Goal: Task Accomplishment & Management: Complete application form

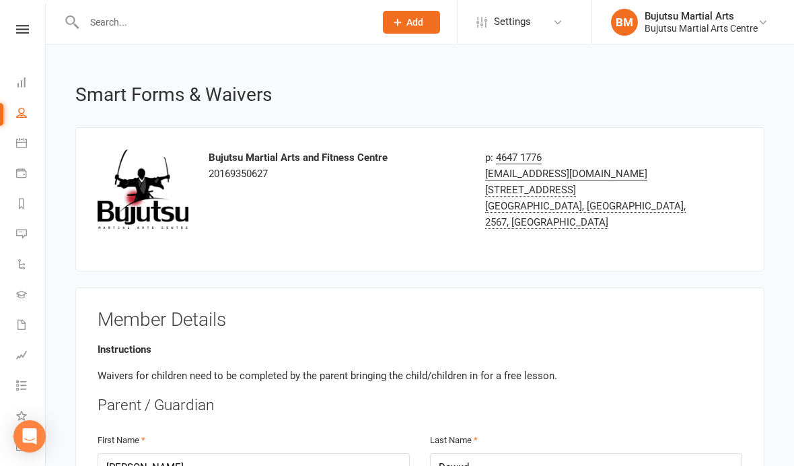
select select "bank_account"
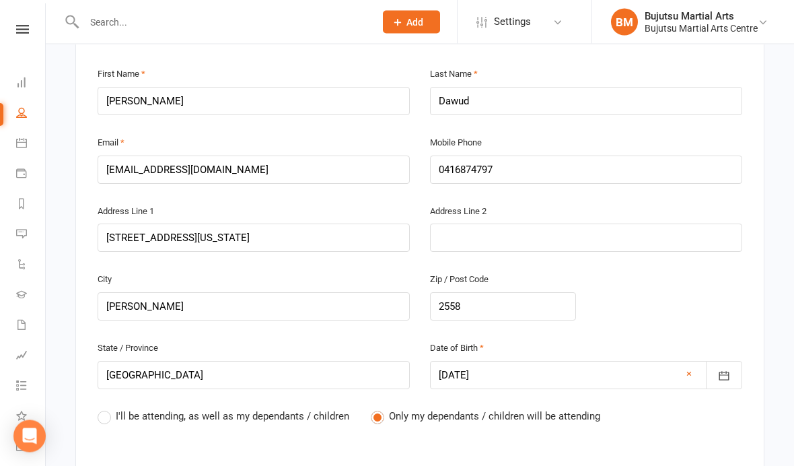
scroll to position [458, 0]
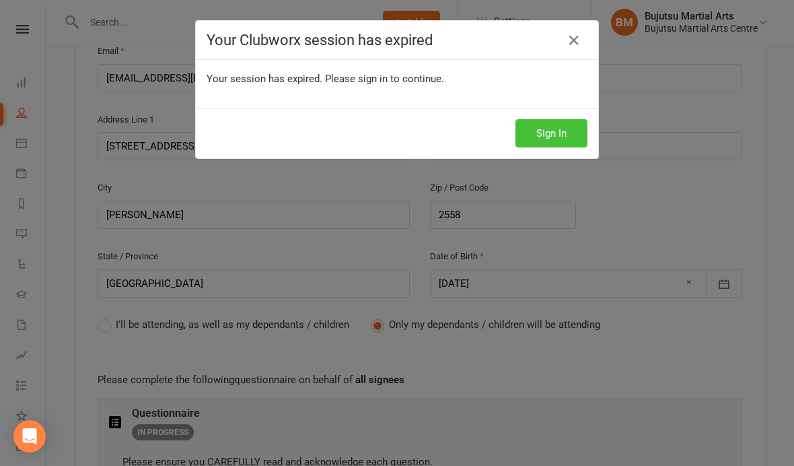
click at [570, 132] on button "Sign In" at bounding box center [552, 133] width 72 height 28
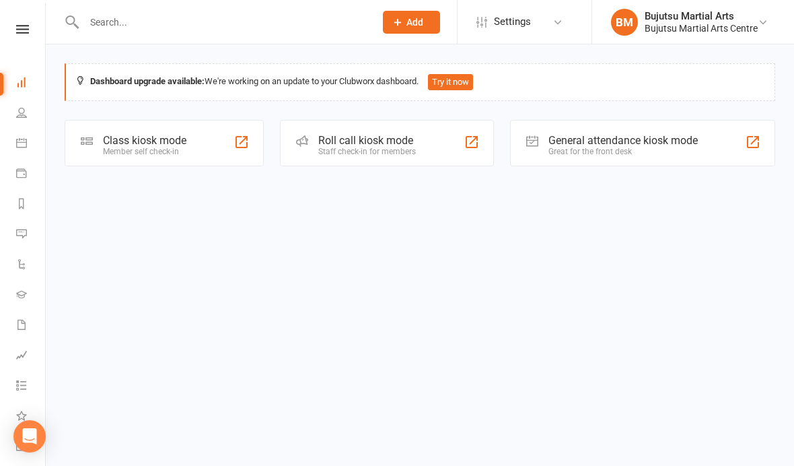
click at [296, 30] on input "text" at bounding box center [222, 22] width 285 height 19
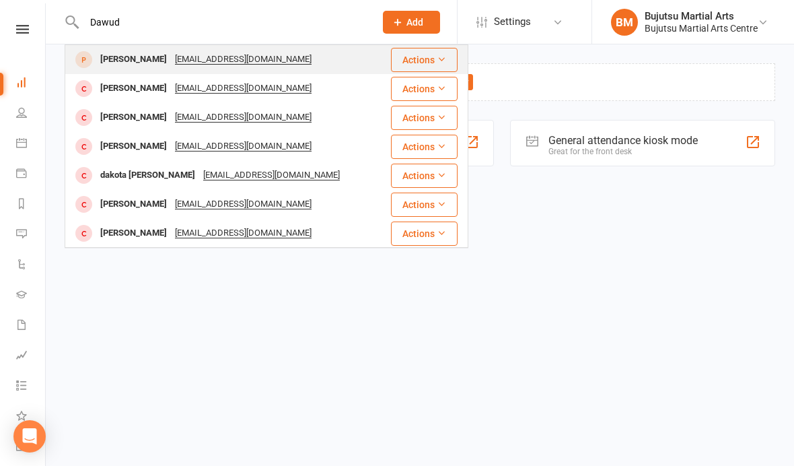
type input "Dawud"
click at [304, 58] on div "Carla Dawud Carlalouiseh@gmail.com" at bounding box center [228, 60] width 324 height 28
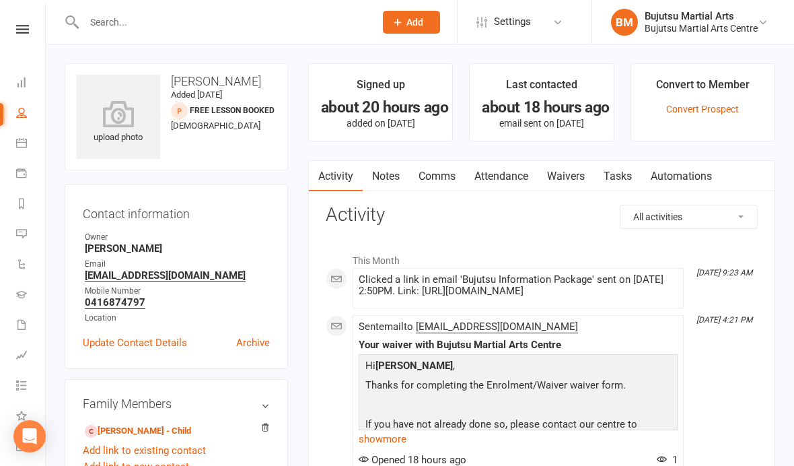
click at [570, 175] on link "Waivers" at bounding box center [566, 176] width 57 height 31
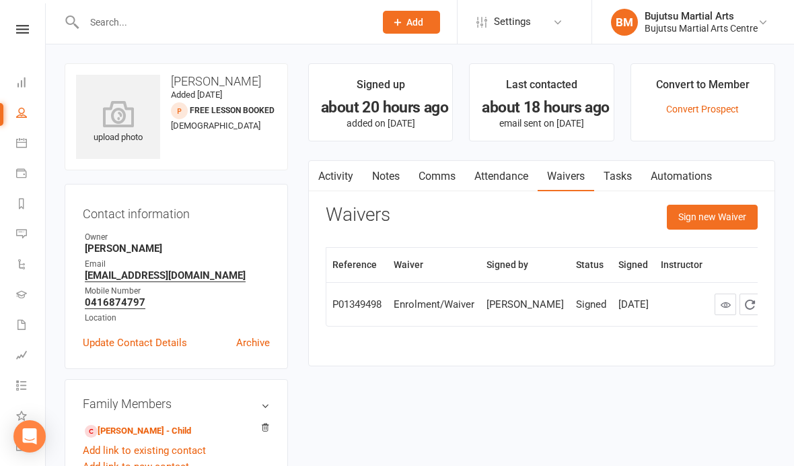
click at [594, 345] on div "Reference Waiver Signed by Status Signed Instructor P01349498 Enrolment/Waiver …" at bounding box center [542, 296] width 432 height 98
click at [602, 345] on div "Reference Waiver Signed by Status Signed Instructor P01349498 Enrolment/Waiver …" at bounding box center [542, 296] width 432 height 98
click at [743, 212] on button "Sign new Waiver" at bounding box center [712, 217] width 91 height 24
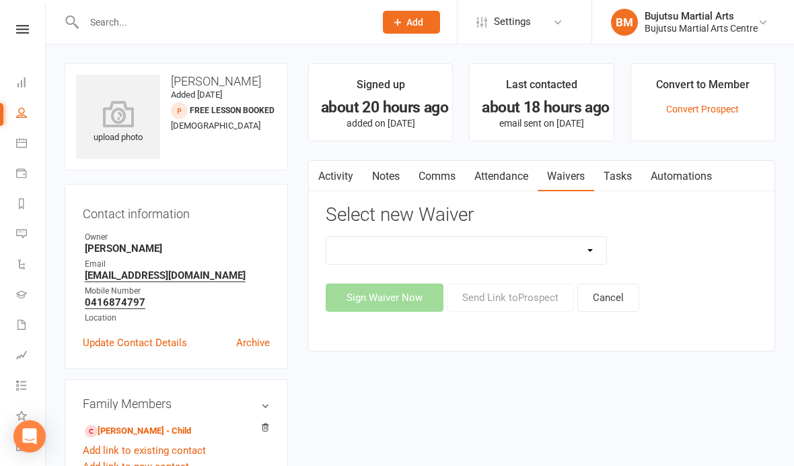
click at [594, 252] on select "Bujutsu Child Care Kids Karate Program Cash Upfront Membership Application Chan…" at bounding box center [466, 250] width 280 height 27
select select "272"
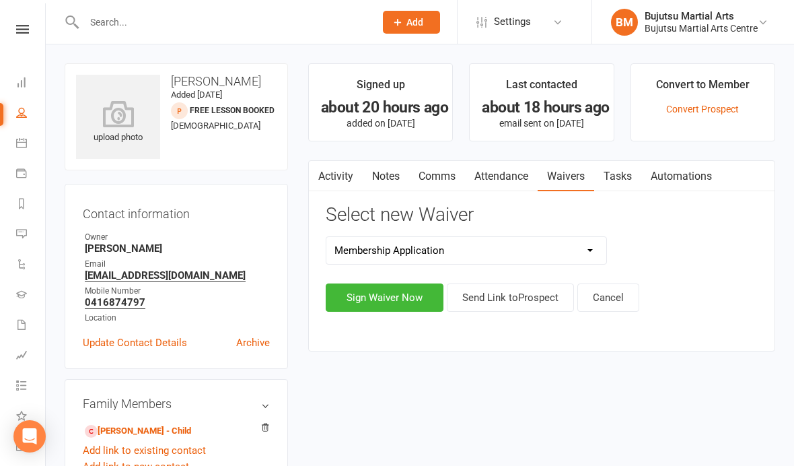
click at [429, 302] on button "Sign Waiver Now" at bounding box center [385, 297] width 118 height 28
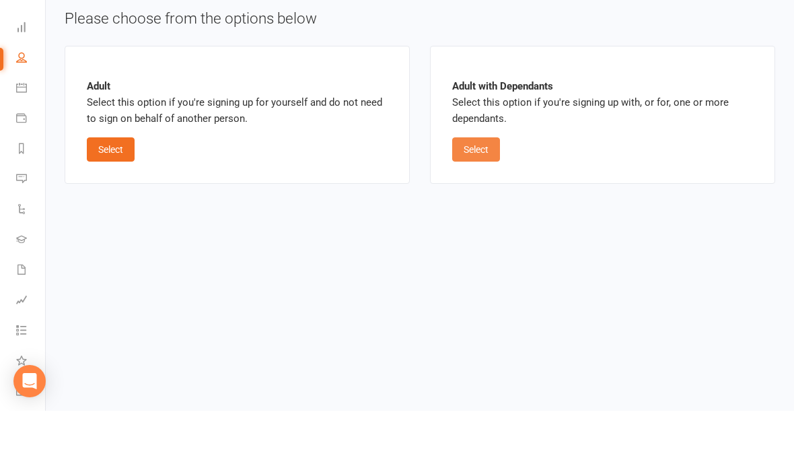
click at [483, 193] on button "Select" at bounding box center [476, 205] width 48 height 24
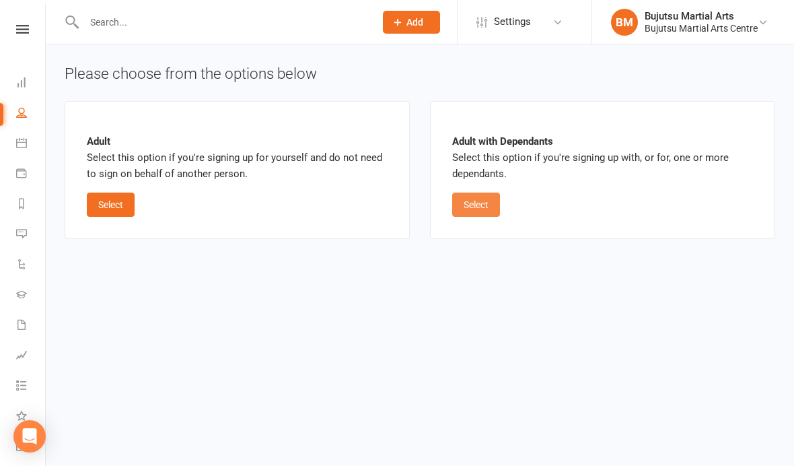
select select "bank_account"
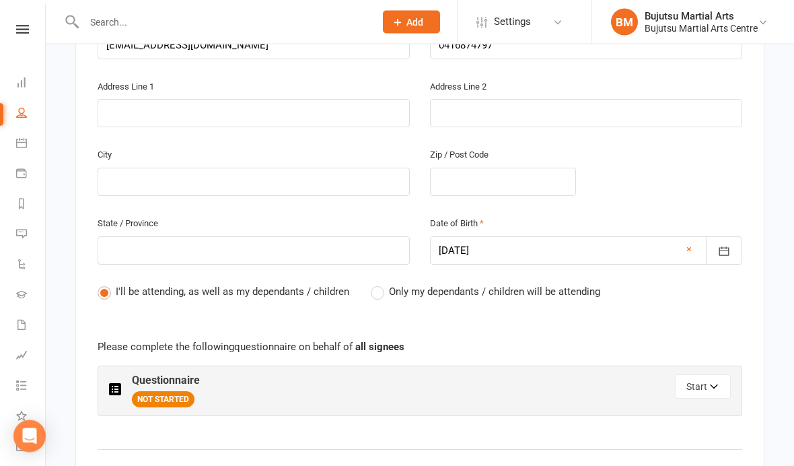
scroll to position [491, 0]
click at [673, 183] on div "City Zip / Post Code" at bounding box center [420, 179] width 665 height 69
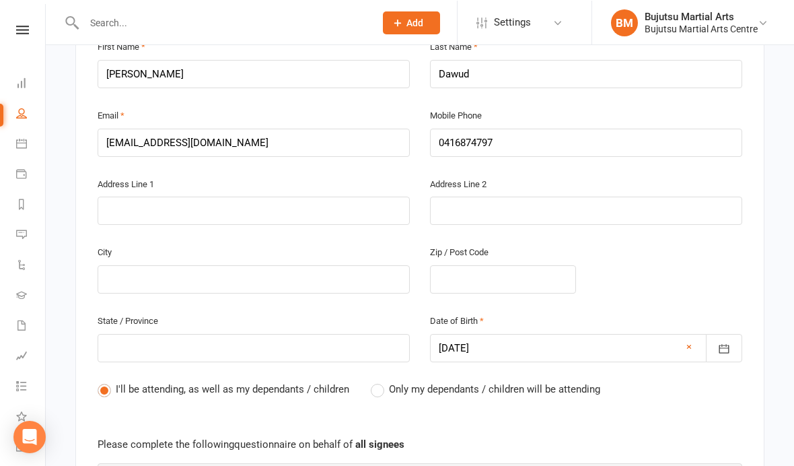
scroll to position [393, 0]
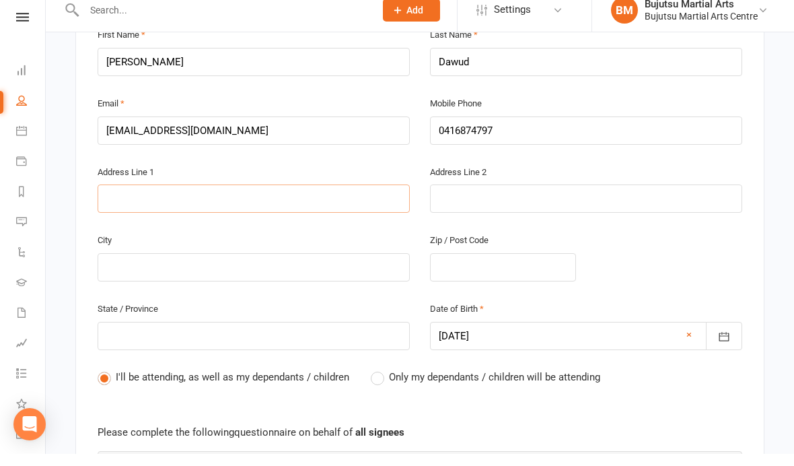
click at [394, 197] on input "text" at bounding box center [254, 211] width 312 height 28
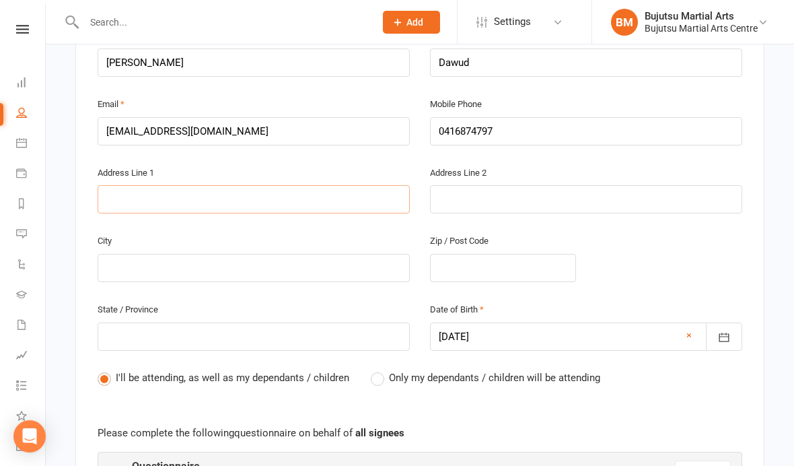
type input "2"
type input "26"
type input "26 C"
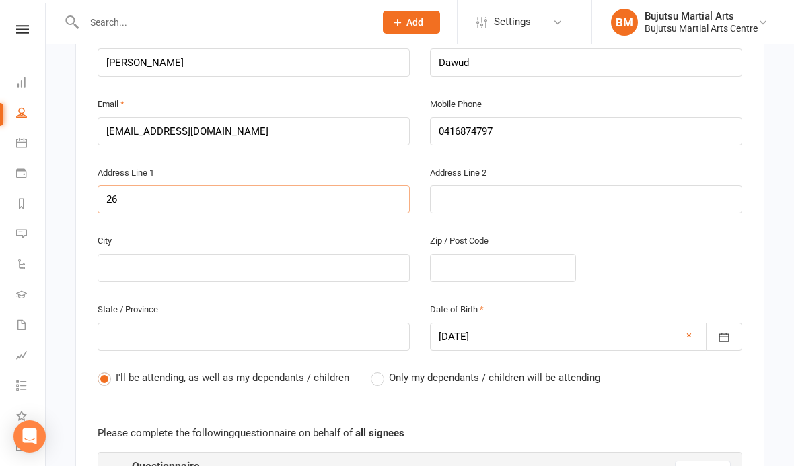
type input "26 C"
type input "26 Co"
type input "26 Col"
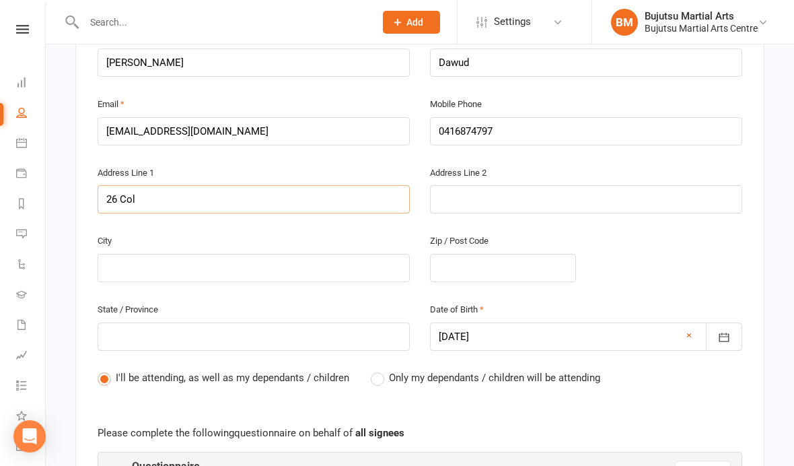
type input "26 Colo"
type input "26 Color"
type input "26 Colora"
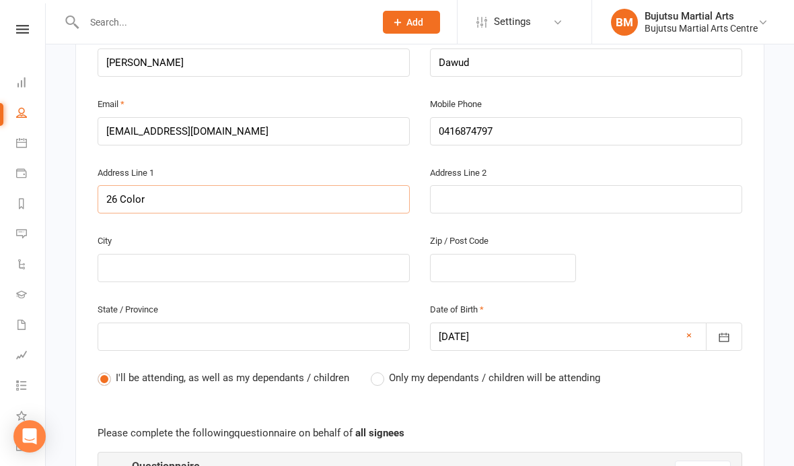
type input "26 Colora"
type input "26 Colorad"
type input "26 Colorado"
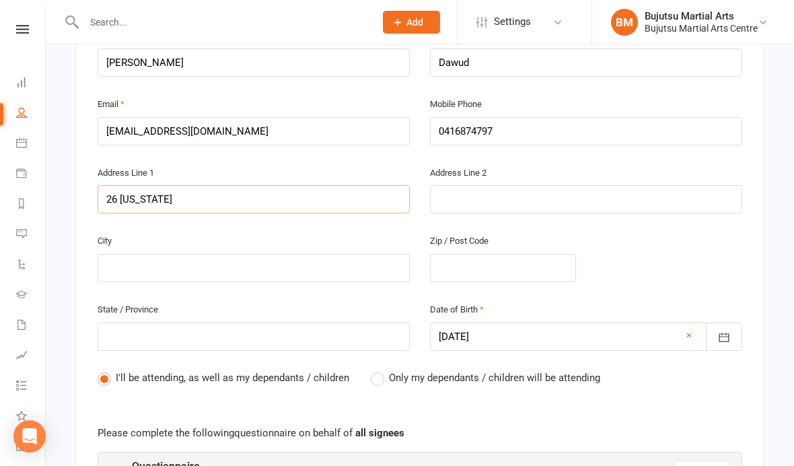
type input "26 Colorado S"
type input "[STREET_ADDRESS][US_STATE]"
type input "26 Colorado Str"
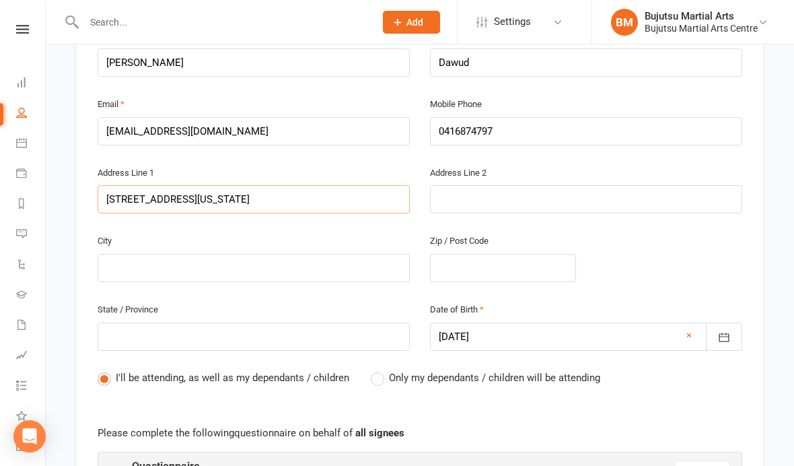
type input "26 Colorado Str"
type input "26 Colorado Stre"
type input "26 Colorado Stree"
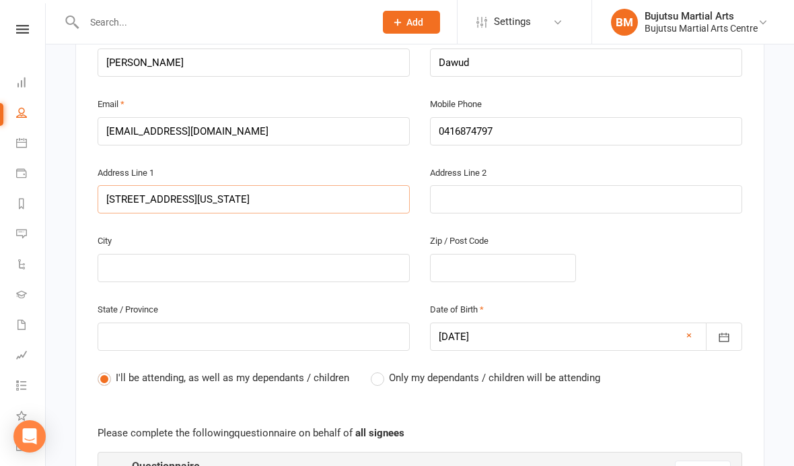
type input "26 Colorado Street"
type input "K"
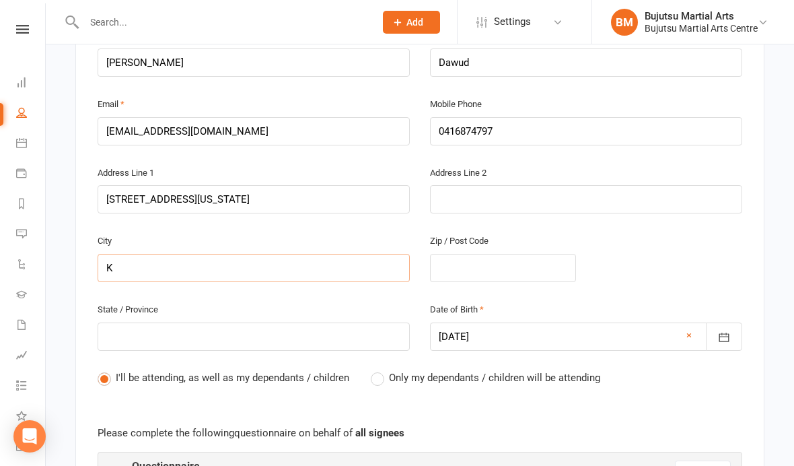
type input "Ke"
type input "Kea"
type input "Kear"
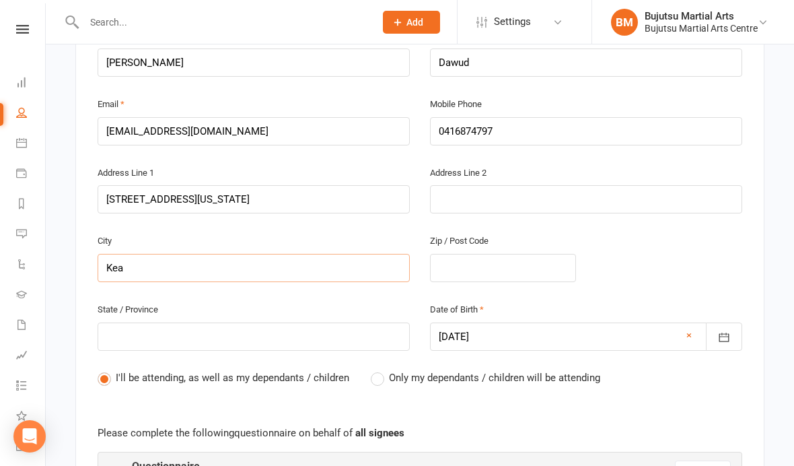
type input "Kear"
type input "Kearn"
type input "[PERSON_NAME]"
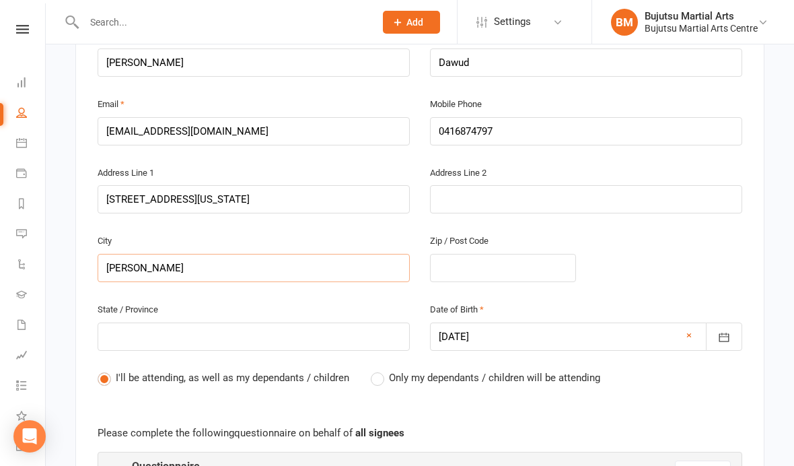
type input "[PERSON_NAME]"
type input "2"
type input "25"
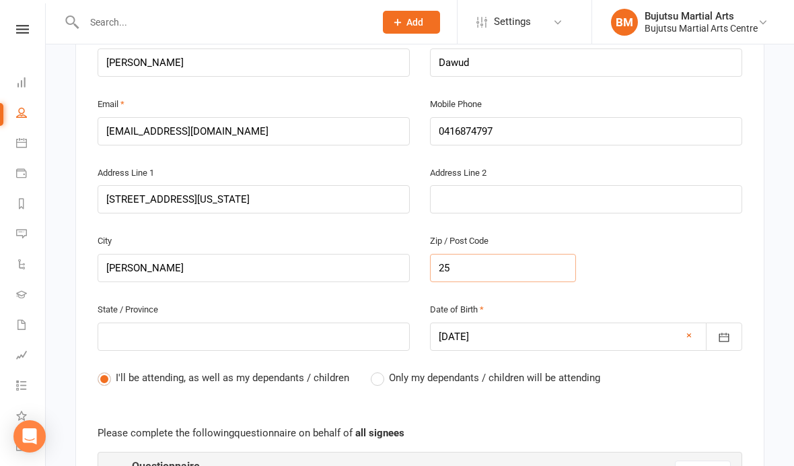
type input "255"
type input "2558"
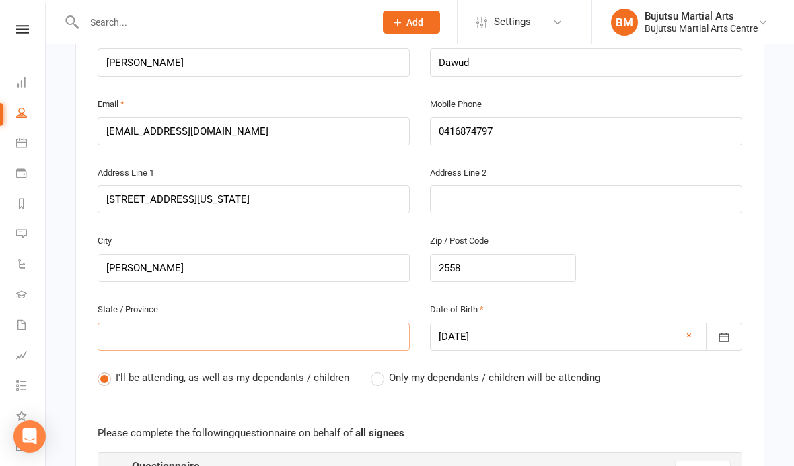
type input "N"
type input "NS"
type input "[GEOGRAPHIC_DATA]"
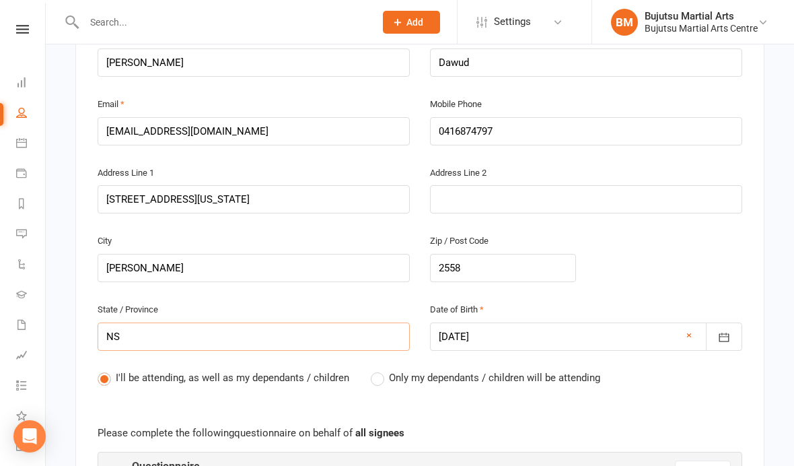
type input "[GEOGRAPHIC_DATA]"
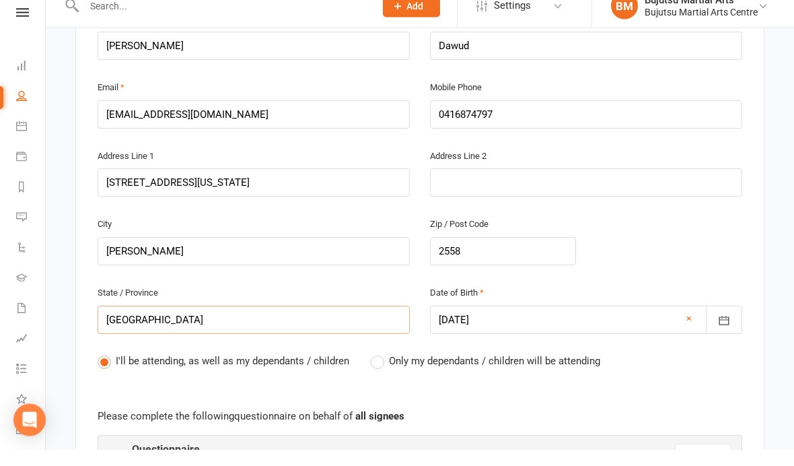
type input "[GEOGRAPHIC_DATA]"
click at [578, 370] on span "Only my dependants / children will be attending" at bounding box center [494, 377] width 211 height 14
click at [380, 370] on input "Only my dependants / children will be attending" at bounding box center [375, 370] width 9 height 0
radio input "true"
radio input "false"
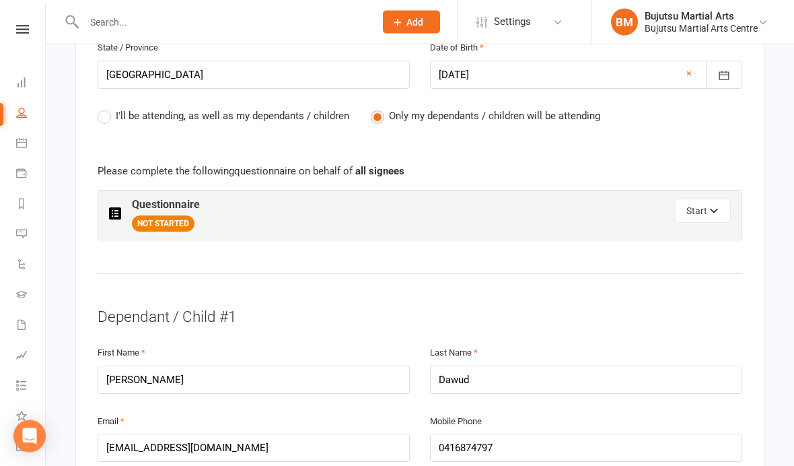
scroll to position [621, 0]
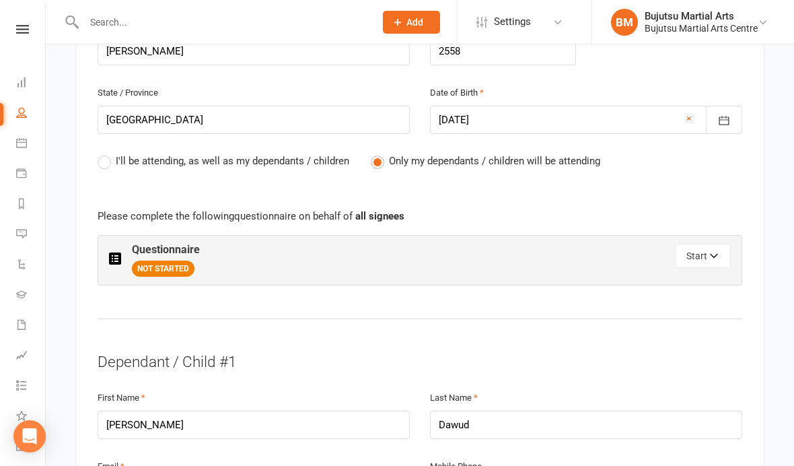
click at [706, 272] on div "Questionnaire NOT STARTED Start" at bounding box center [420, 260] width 645 height 50
click at [706, 251] on button "Start" at bounding box center [703, 256] width 56 height 24
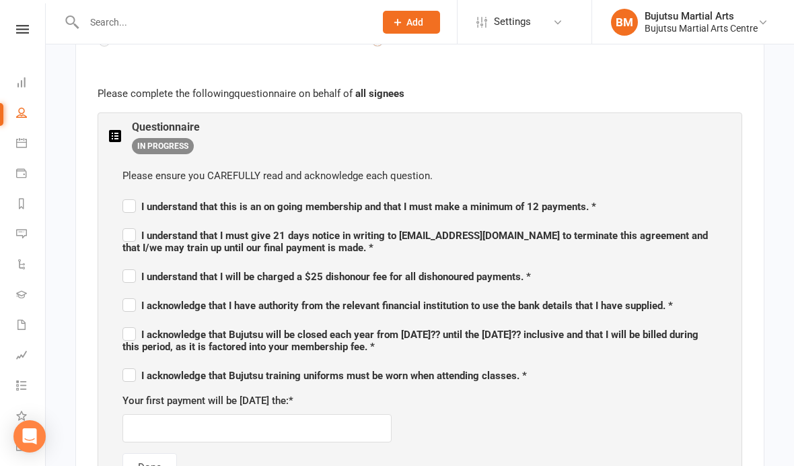
scroll to position [738, 0]
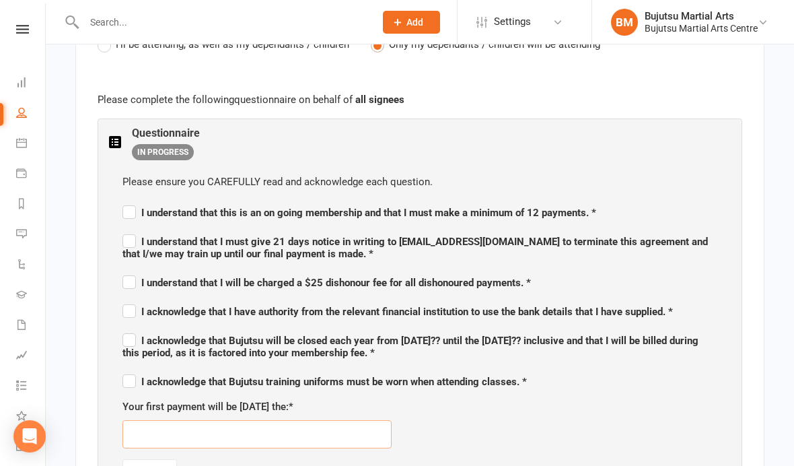
click at [349, 432] on input "text" at bounding box center [257, 434] width 269 height 28
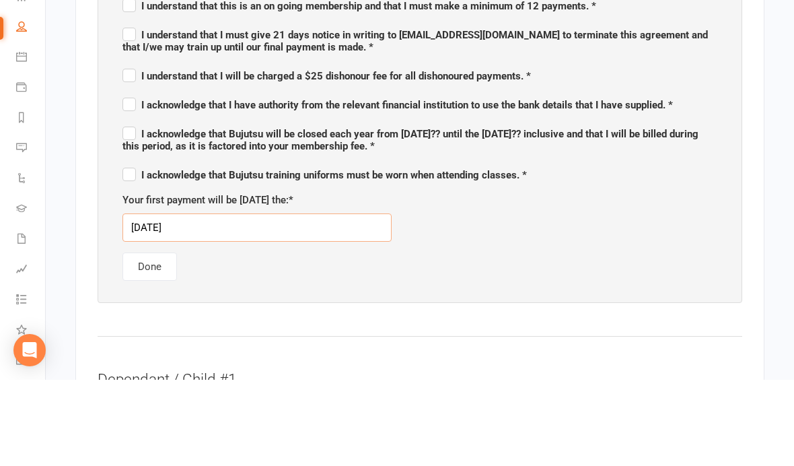
type input "[DATE]"
click at [556, 279] on div "Please ensure you CAREFULLY read and acknowledge each question. I understand th…" at bounding box center [420, 210] width 622 height 341
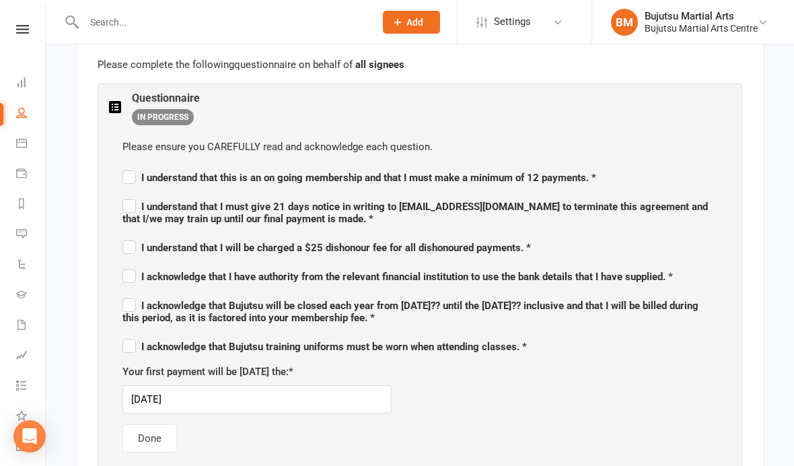
scroll to position [759, 0]
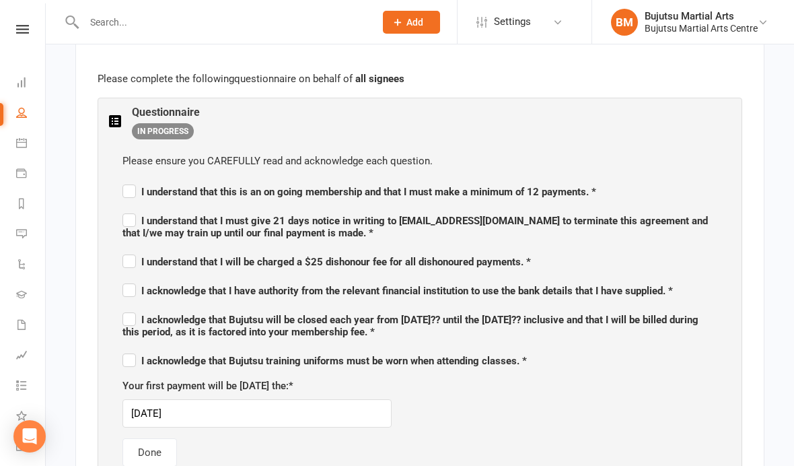
click at [129, 191] on label "I understand that this is an on going membership and that I must make a minimum…" at bounding box center [360, 190] width 474 height 16
click at [129, 180] on input "I understand that this is an on going membership and that I must make a minimum…" at bounding box center [360, 180] width 474 height 0
checkbox input "true"
click at [130, 213] on label "I understand that I must give 21 days notice in writing to admin@bujutsumartial…" at bounding box center [420, 225] width 595 height 28
click at [130, 209] on input "I understand that I must give 21 days notice in writing to admin@bujutsumartial…" at bounding box center [420, 209] width 595 height 0
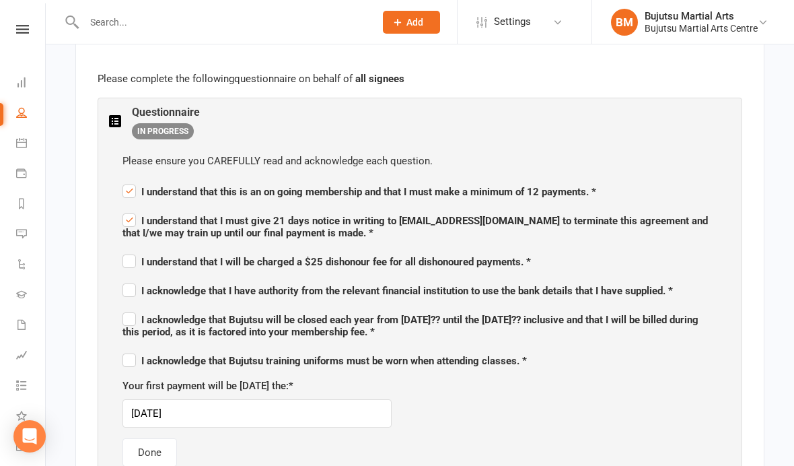
checkbox input "true"
click at [129, 252] on label "I understand that I will be charged a $25 dishonour fee for all dishonoured pay…" at bounding box center [327, 260] width 409 height 16
click at [129, 250] on input "I understand that I will be charged a $25 dishonour fee for all dishonoured pay…" at bounding box center [327, 250] width 409 height 0
checkbox input "true"
click at [125, 285] on label "I acknowledge that I have authority from the relevant financial institution to …" at bounding box center [398, 289] width 551 height 16
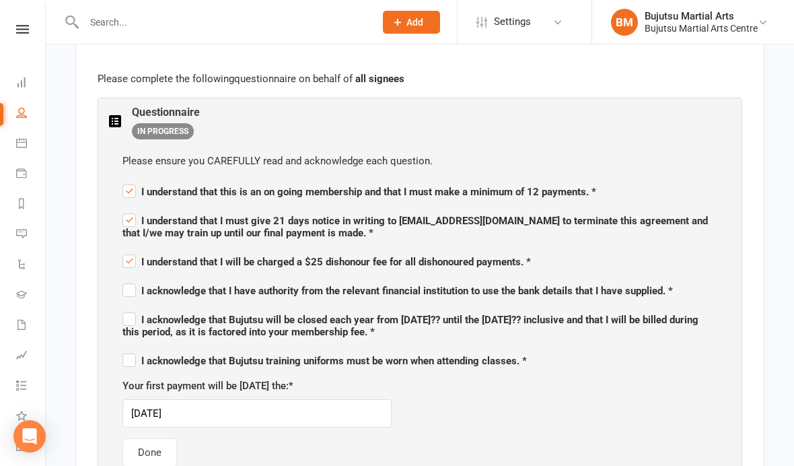
click at [125, 279] on input "I acknowledge that I have authority from the relevant financial institution to …" at bounding box center [398, 279] width 551 height 0
checkbox input "true"
click at [135, 315] on label "I acknowledge that Bujutsu will be closed each year from 23rd December 20?? unt…" at bounding box center [420, 324] width 595 height 28
click at [135, 308] on input "I acknowledge that Bujutsu will be closed each year from 23rd December 20?? unt…" at bounding box center [420, 308] width 595 height 0
checkbox input "true"
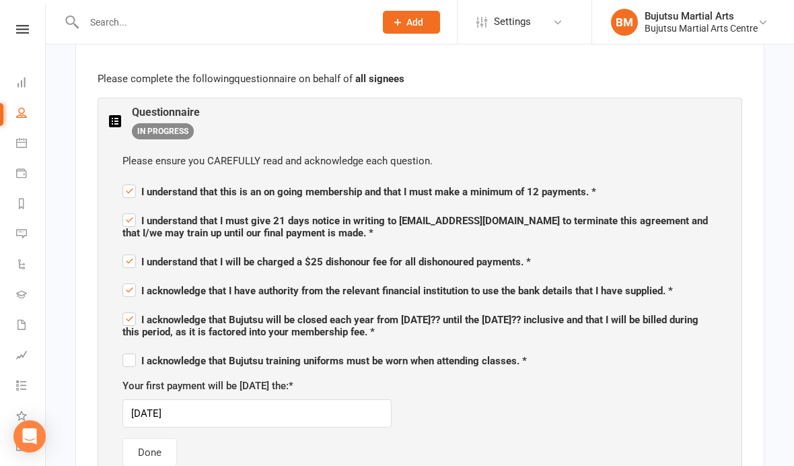
click at [130, 359] on label "I acknowledge that Bujutsu training uniforms must be worn when attending classe…" at bounding box center [325, 359] width 405 height 16
click at [130, 349] on input "I acknowledge that Bujutsu training uniforms must be worn when attending classe…" at bounding box center [325, 349] width 405 height 0
checkbox input "true"
click at [139, 438] on button "Done" at bounding box center [150, 452] width 55 height 28
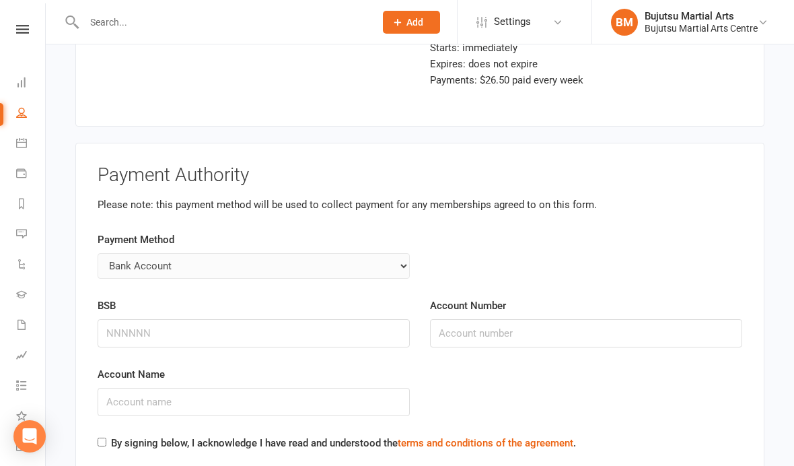
scroll to position [3064, 0]
click at [130, 320] on input "BSB" at bounding box center [254, 334] width 312 height 28
type input "012547"
click at [578, 324] on input "Account Number" at bounding box center [586, 334] width 312 height 28
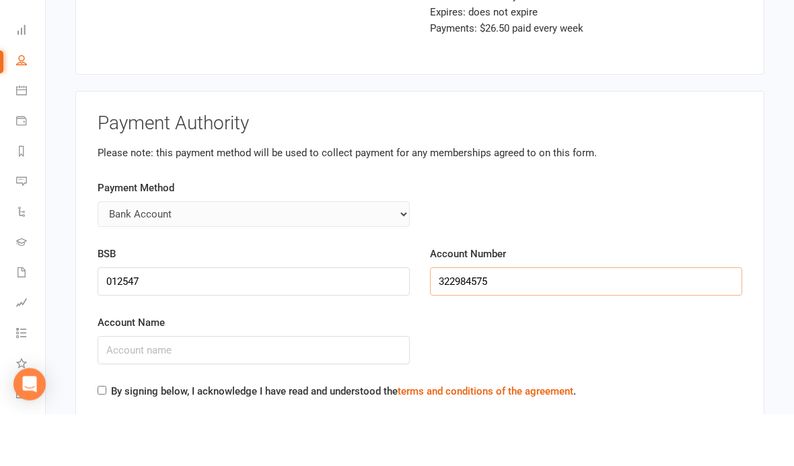
type input "322984575"
click at [378, 388] on input "Account Name" at bounding box center [254, 402] width 312 height 28
type input "c"
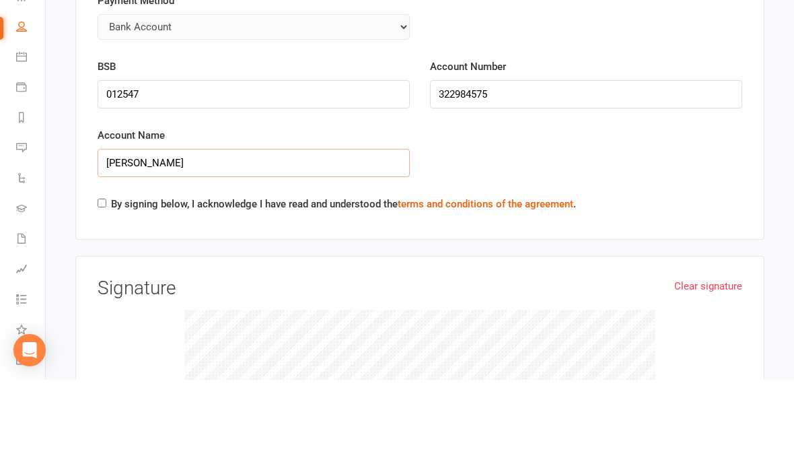
scroll to position [3218, 0]
type input "[PERSON_NAME]"
click at [98, 284] on input "By signing below, I acknowledge I have read and understood the terms and condit…" at bounding box center [102, 288] width 9 height 9
checkbox input "true"
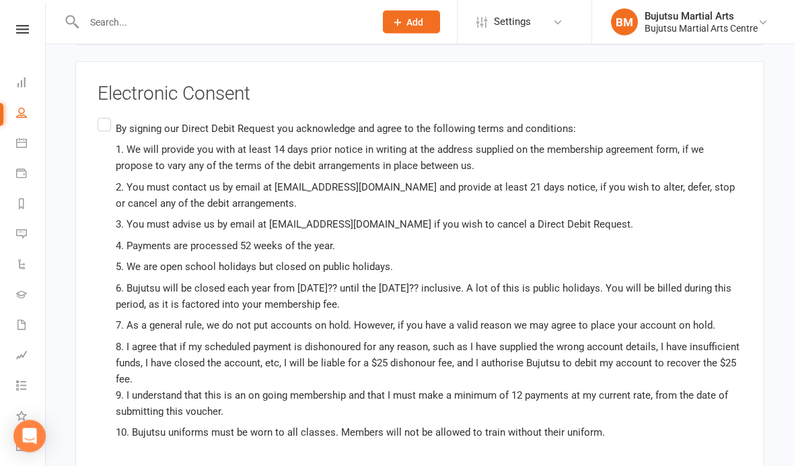
scroll to position [3661, 0]
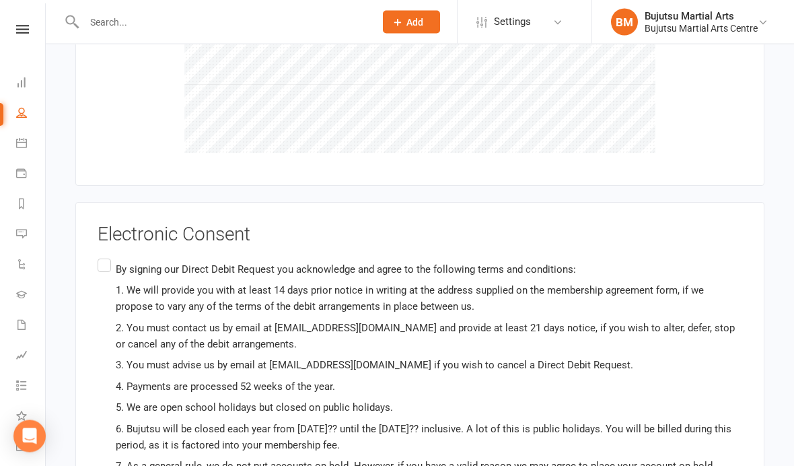
click at [105, 229] on div "Electronic Consent By signing our Direct Debit Request you acknowledge and agre…" at bounding box center [420, 436] width 645 height 423
click at [94, 252] on div "Electronic Consent By signing our Direct Debit Request you acknowledge and agre…" at bounding box center [419, 436] width 689 height 467
click at [99, 256] on label "By signing our Direct Debit Request you acknowledge and agree to the following …" at bounding box center [420, 442] width 645 height 373
click at [99, 256] on input "By signing our Direct Debit Request you acknowledge and agree to the following …" at bounding box center [102, 256] width 9 height 0
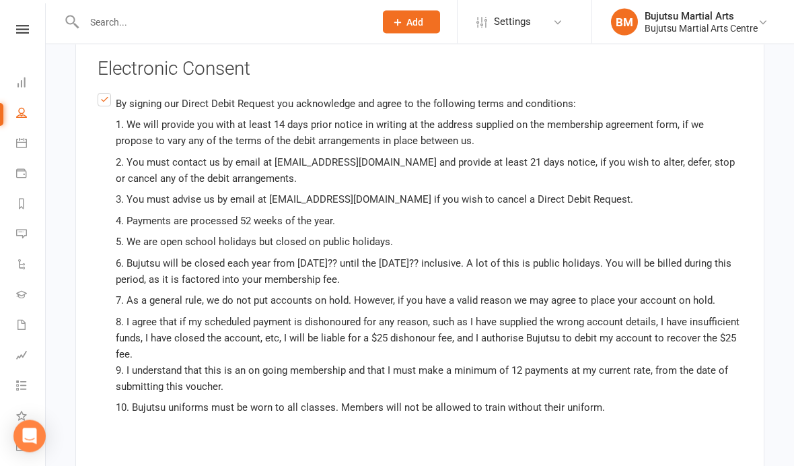
scroll to position [3893, 0]
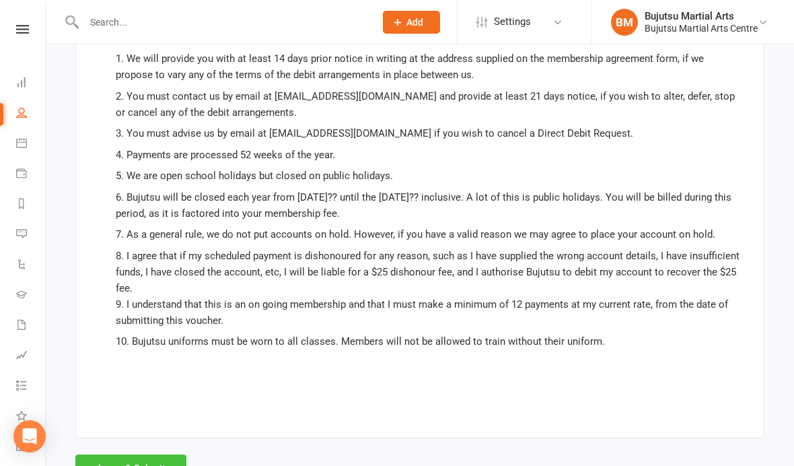
click at [128, 454] on button "Agree & Submit" at bounding box center [130, 468] width 111 height 28
